Goal: Task Accomplishment & Management: Manage account settings

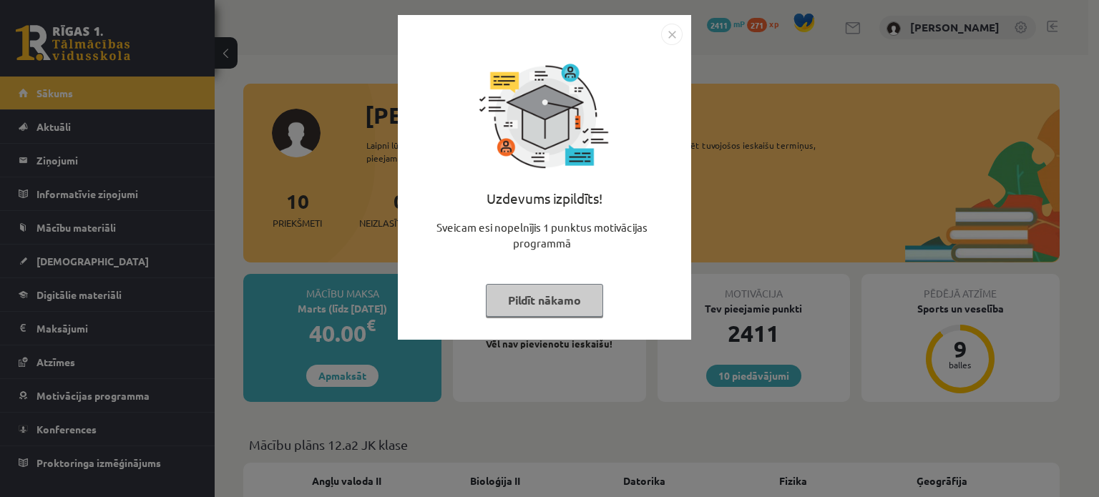
click at [675, 52] on div "Uzdevums izpildīts! Sveicam esi nopelnījis 1 punktus motivācijas programmā Pild…" at bounding box center [544, 188] width 276 height 286
click at [671, 34] on img "Close" at bounding box center [671, 34] width 21 height 21
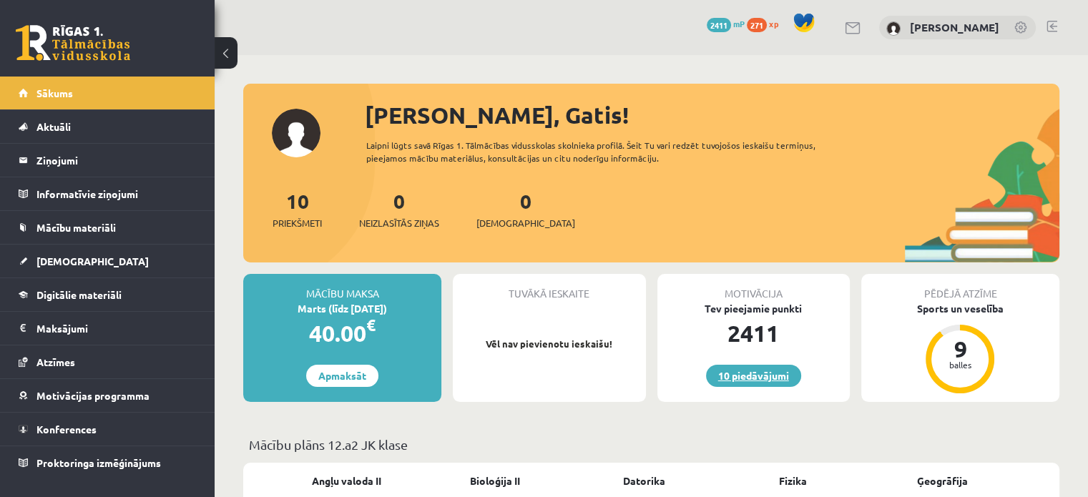
click at [766, 381] on link "10 piedāvājumi" at bounding box center [753, 376] width 95 height 22
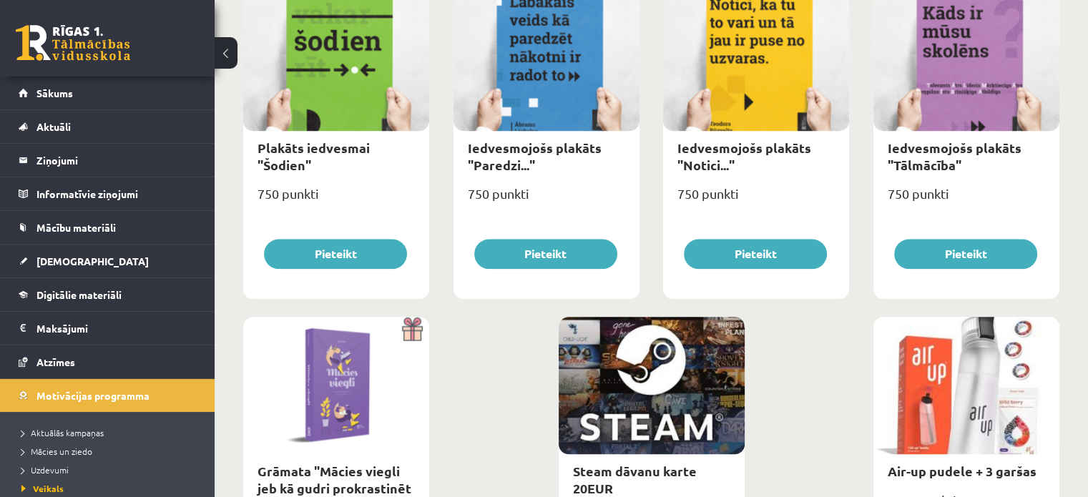
scroll to position [1701, 0]
